Goal: Complete application form

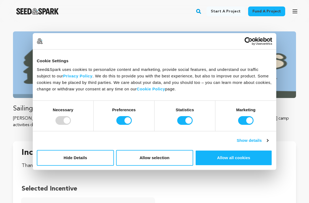
click at [63, 119] on div at bounding box center [62, 120] width 15 height 9
click at [126, 122] on input "Preferences" at bounding box center [123, 120] width 15 height 9
checkbox input "false"
click at [179, 121] on input "Statistics" at bounding box center [184, 120] width 15 height 9
checkbox input "false"
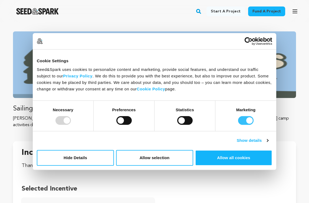
click at [245, 120] on input "Marketing" at bounding box center [245, 120] width 15 height 9
checkbox input "false"
click at [172, 156] on button "Allow selection" at bounding box center [154, 158] width 77 height 16
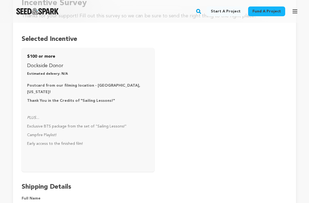
scroll to position [258, 0]
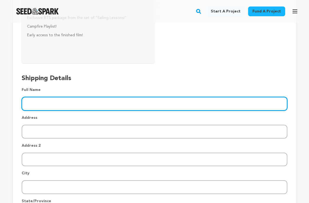
click at [110, 97] on input "Enter fullname" at bounding box center [155, 104] width 266 height 14
type input "Jack Thomson"
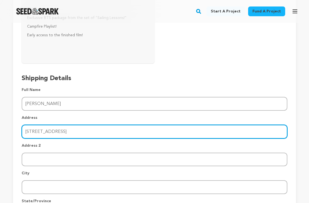
type input "158 Laidley St"
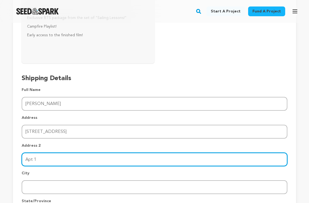
type input "Apt 1"
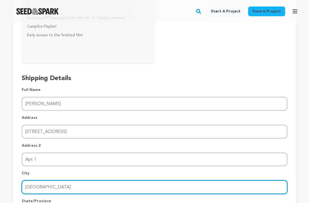
type input "San Francisco"
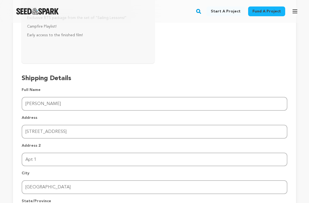
scroll to position [264, 0]
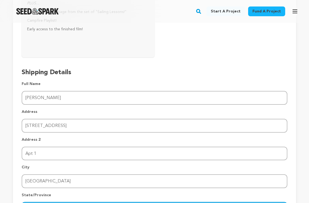
type input "c"
type input "CA"
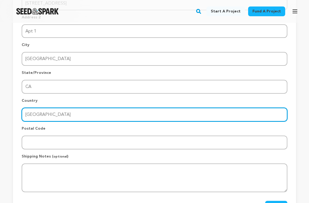
type input "USA"
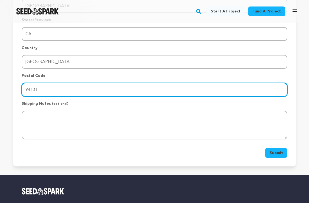
scroll to position [439, 0]
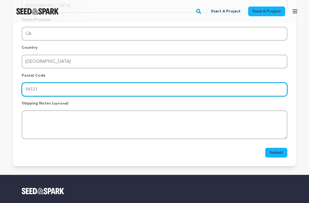
type input "94131"
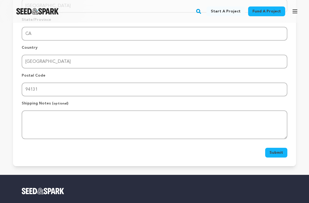
click at [274, 150] on div "Submit" at bounding box center [276, 152] width 14 height 5
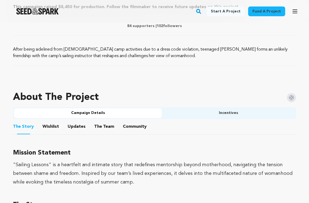
scroll to position [274, 0]
